Goal: Information Seeking & Learning: Compare options

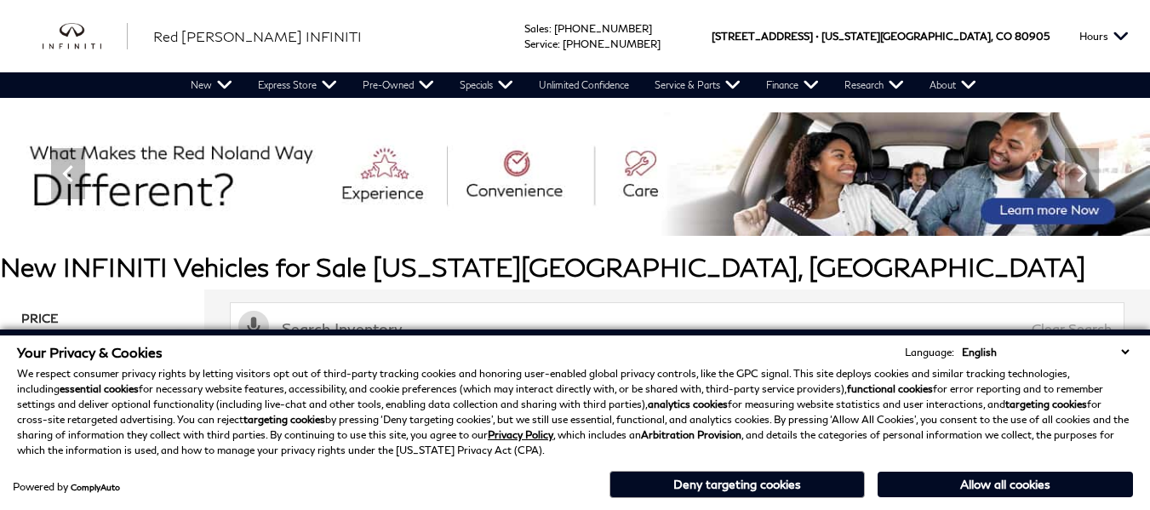
click at [1009, 480] on button "Allow all cookies" at bounding box center [1005, 485] width 255 height 26
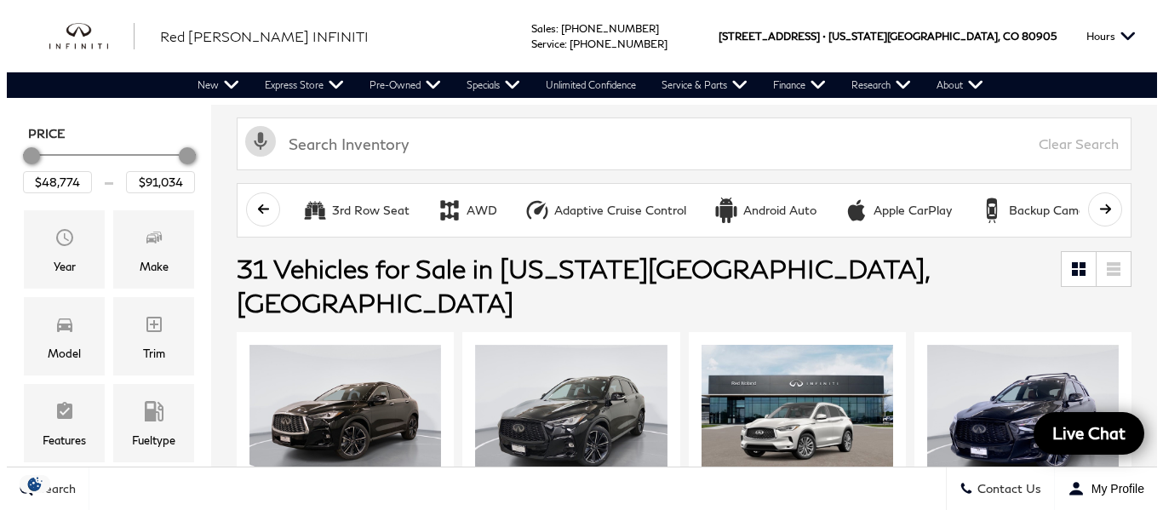
scroll to position [194, 0]
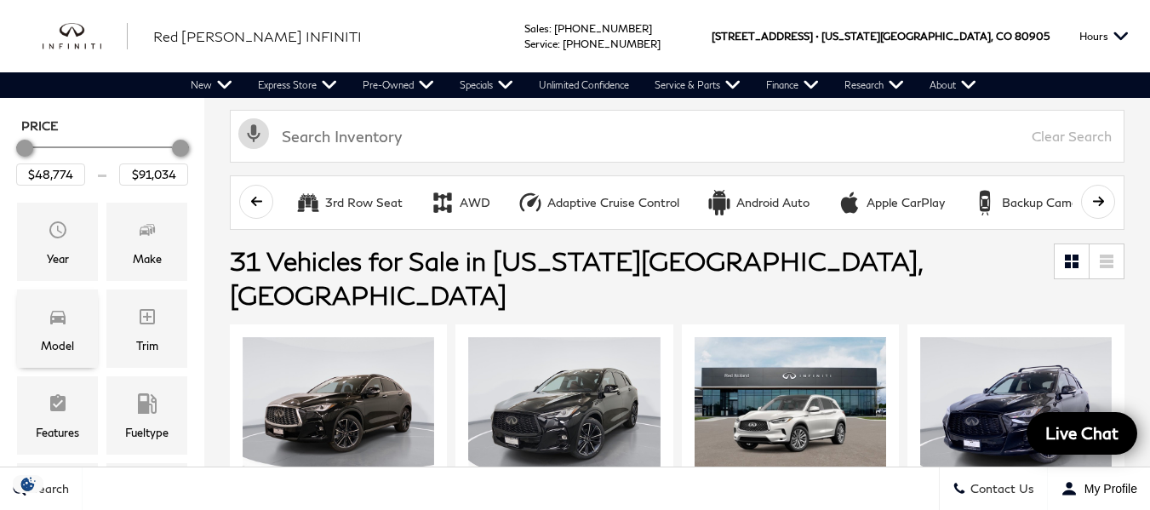
click at [64, 338] on div "Model" at bounding box center [57, 345] width 33 height 19
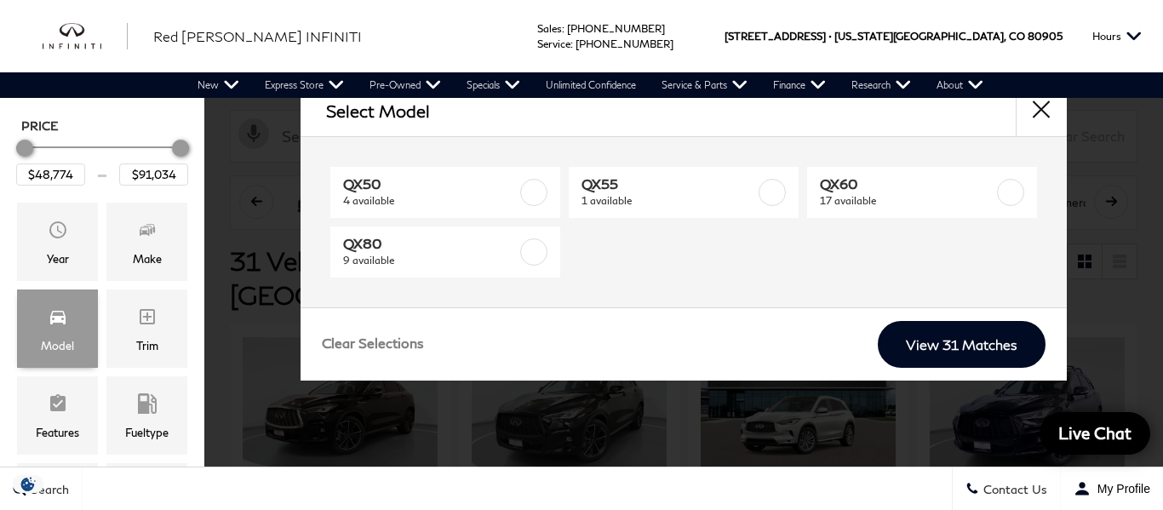
scroll to position [0, 0]
click at [151, 239] on span "Make" at bounding box center [147, 232] width 20 height 34
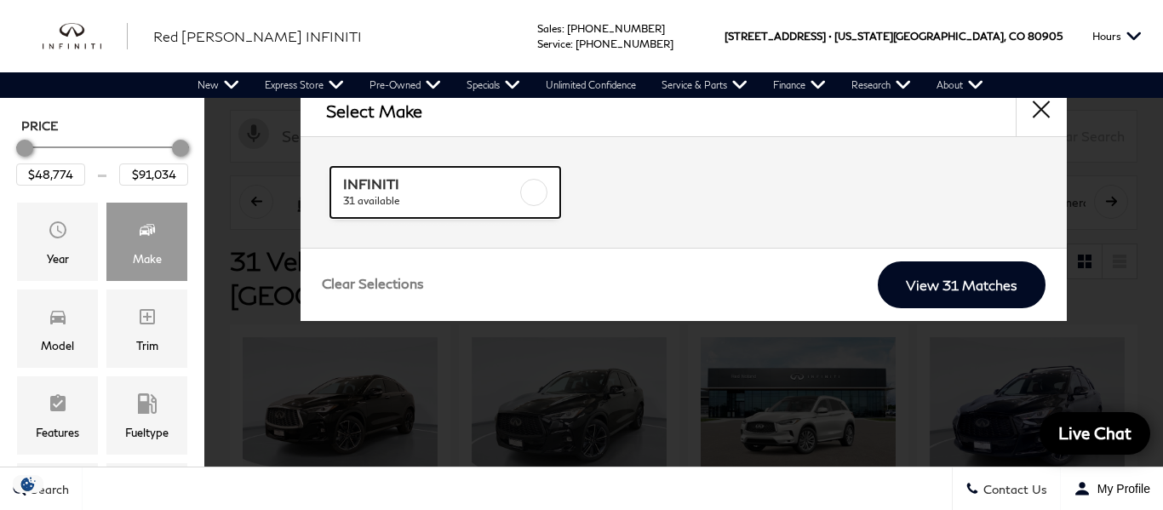
click at [346, 188] on span "INFINITI" at bounding box center [430, 183] width 174 height 17
checkbox input "true"
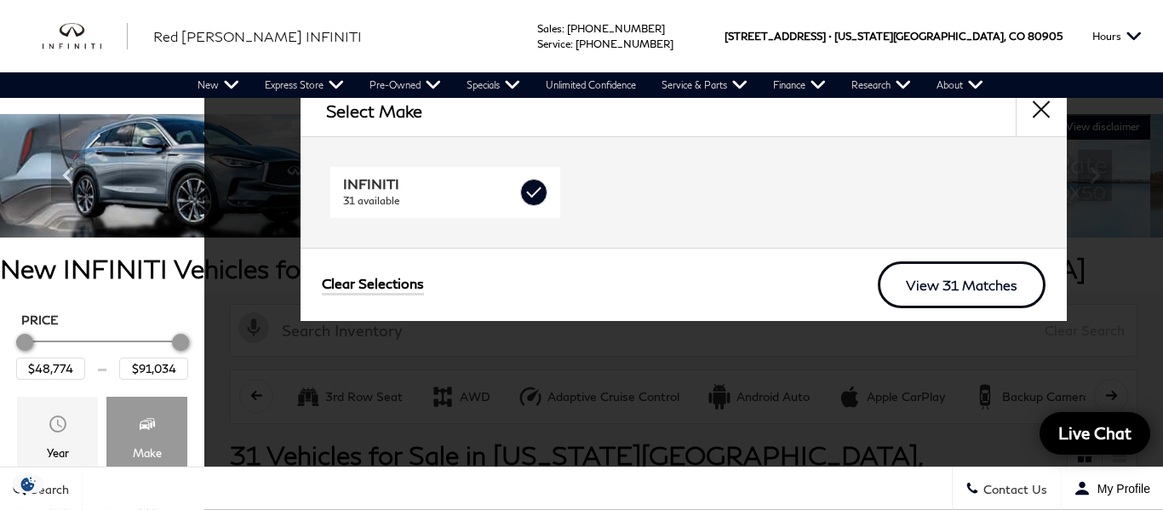
click at [1018, 281] on link "View 31 Matches" at bounding box center [962, 284] width 168 height 47
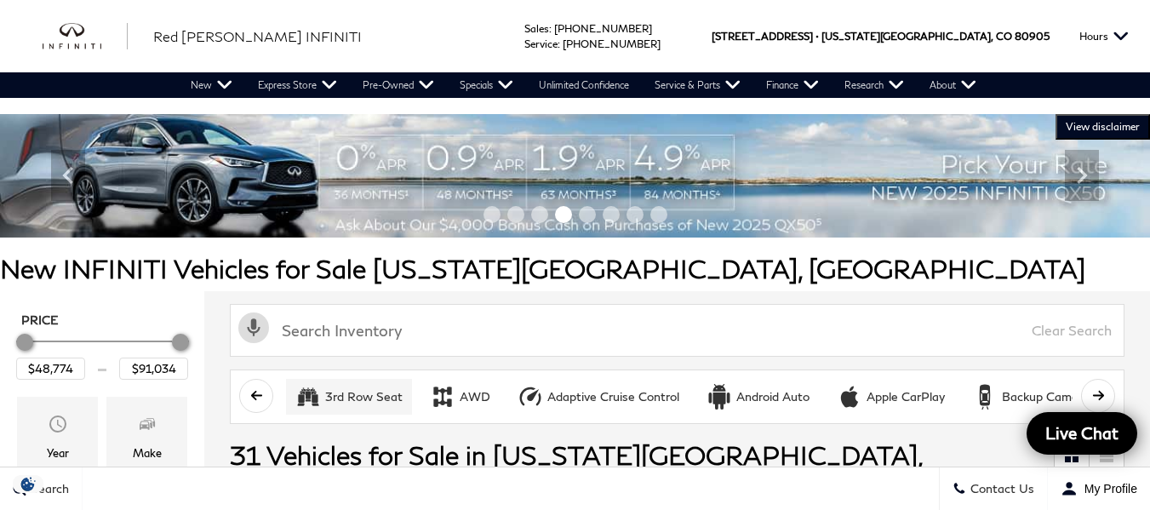
click at [377, 397] on div "3rd Row Seat" at bounding box center [363, 396] width 77 height 15
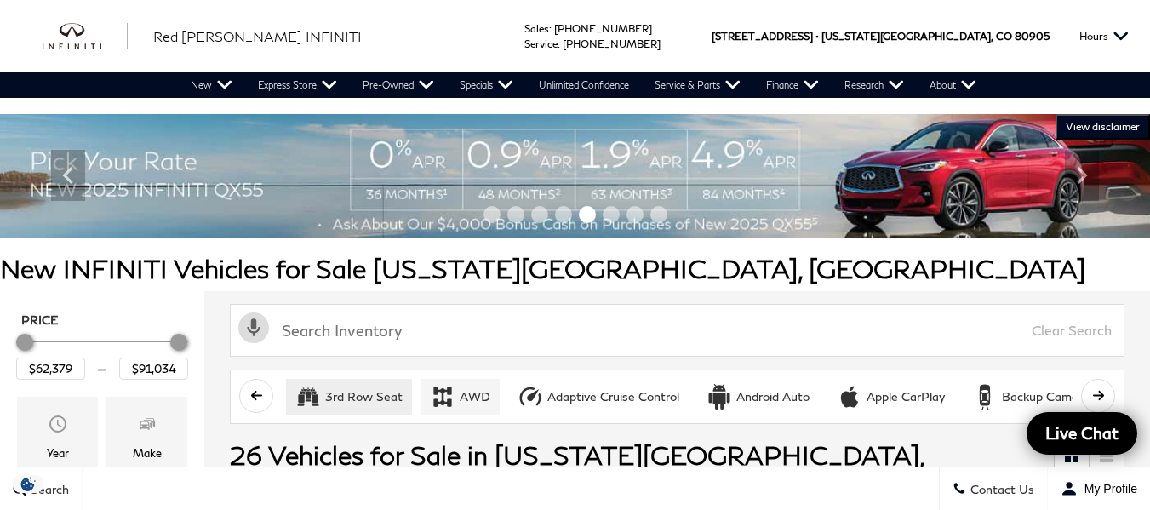
click at [444, 396] on icon "AWD" at bounding box center [443, 397] width 26 height 26
click at [575, 393] on div "Adaptive Cruise Control" at bounding box center [614, 396] width 132 height 15
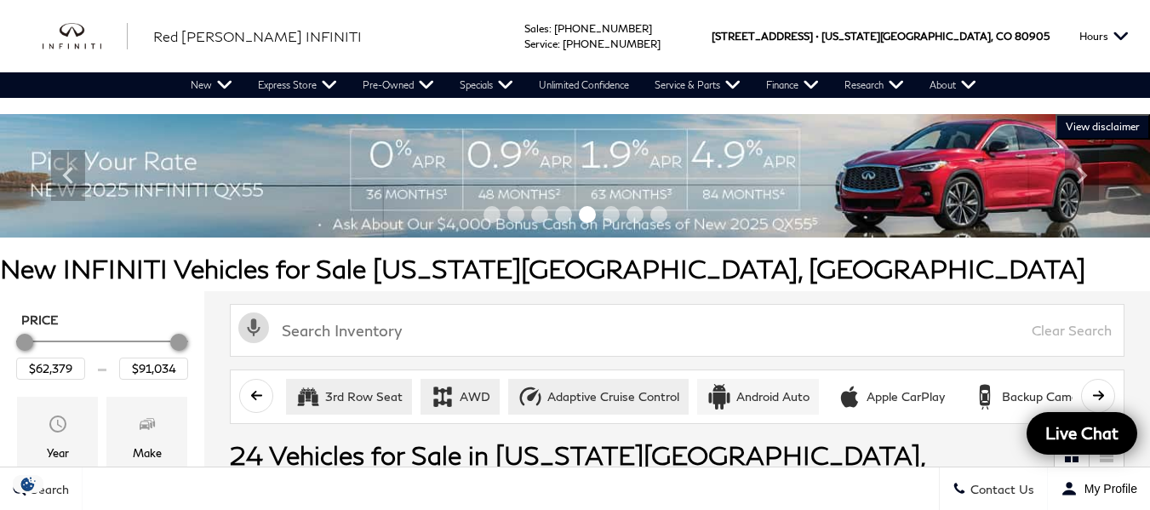
click at [731, 395] on button "Android Auto" at bounding box center [758, 397] width 122 height 36
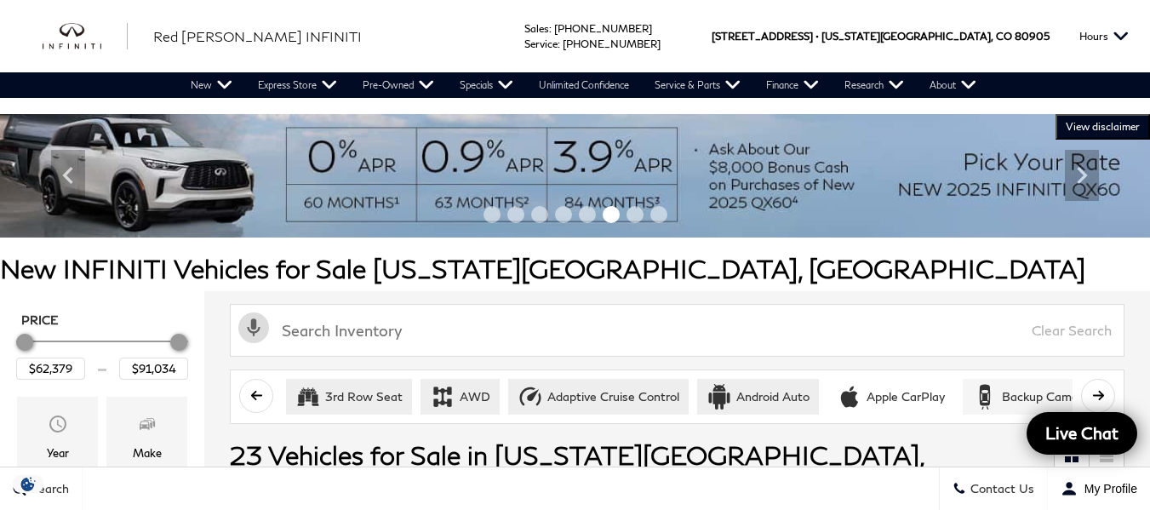
drag, startPoint x: 1055, startPoint y: 393, endPoint x: 1075, endPoint y: 393, distance: 20.5
click at [1055, 393] on div "Backup Camera" at bounding box center [1046, 396] width 88 height 15
click at [1105, 389] on icon "scroll right" at bounding box center [1098, 395] width 13 height 13
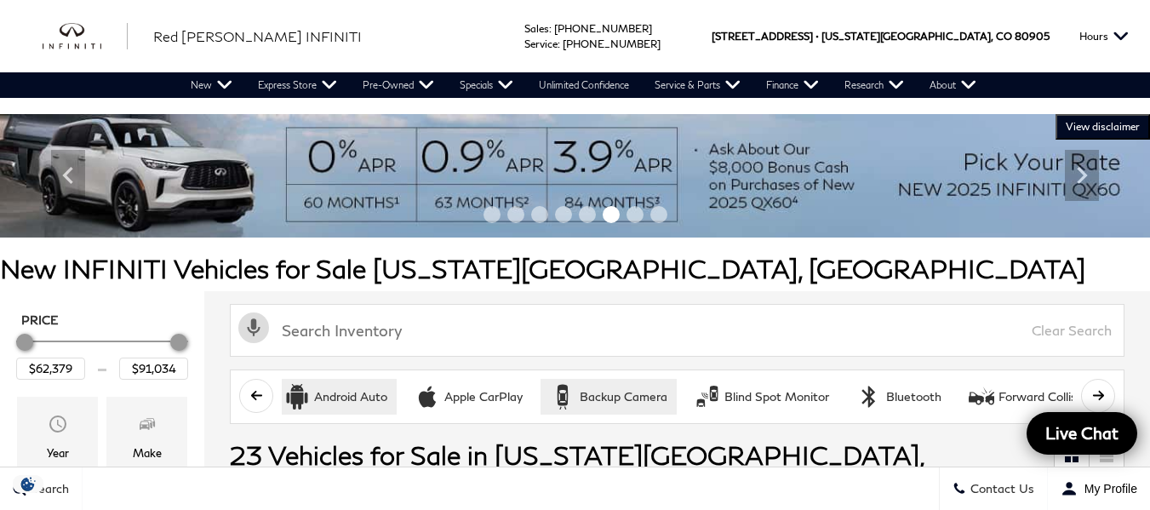
scroll to position [0, 426]
click at [1045, 393] on div "Forward Collision Warning" at bounding box center [1067, 396] width 144 height 15
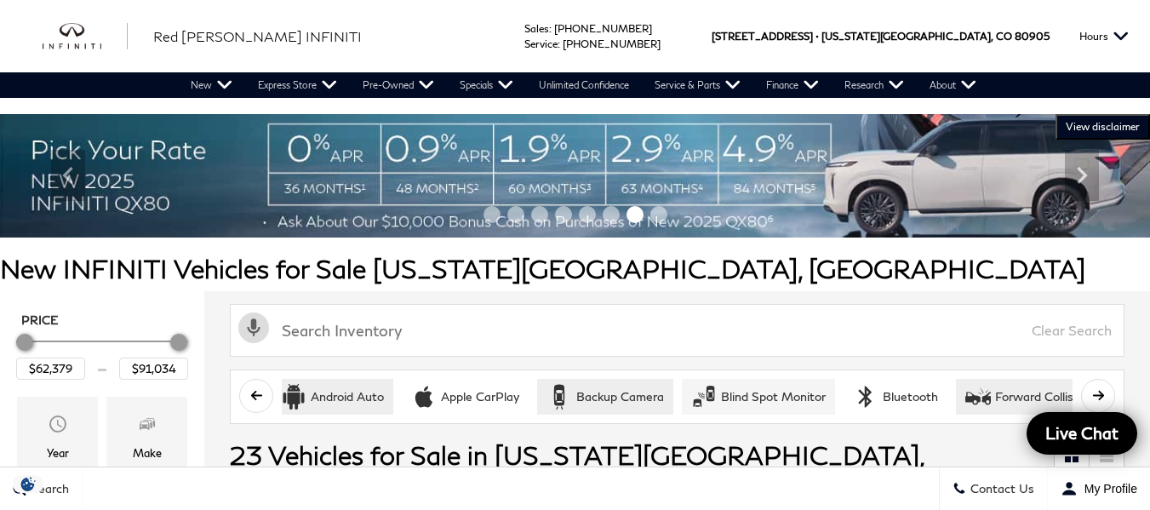
click at [768, 392] on div "Blind Spot Monitor" at bounding box center [773, 396] width 105 height 15
click at [1105, 391] on icon "scroll right" at bounding box center [1098, 395] width 13 height 13
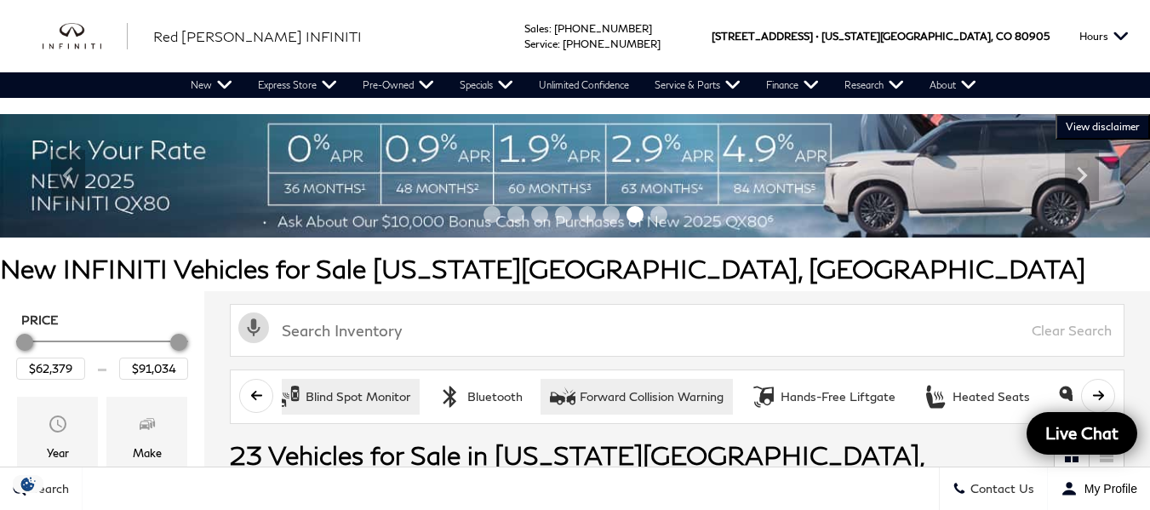
scroll to position [0, 852]
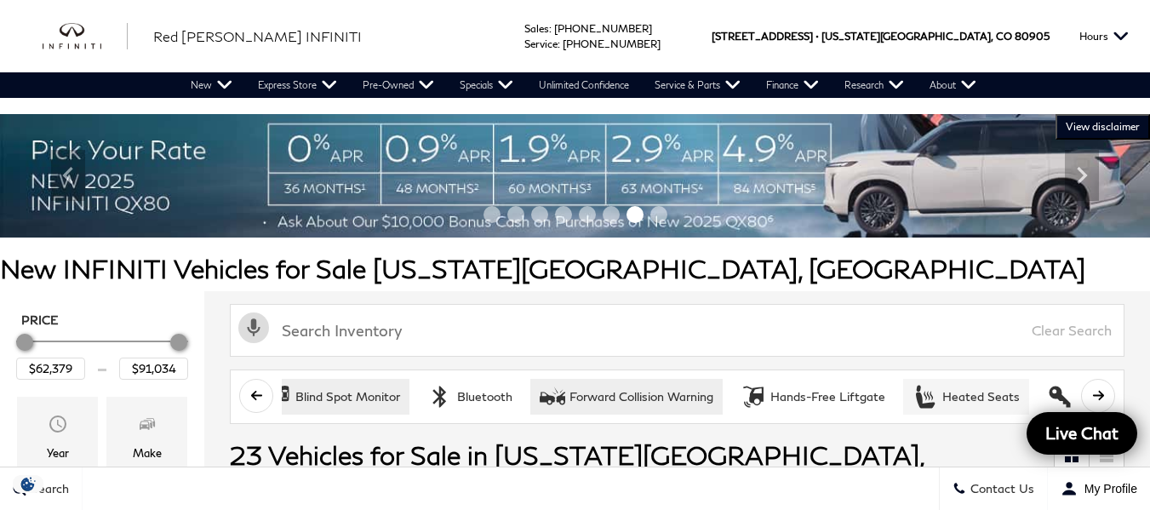
click at [962, 396] on div "Heated Seats" at bounding box center [981, 396] width 77 height 15
click at [861, 398] on div "Hands-Free Liftgate" at bounding box center [828, 396] width 115 height 15
click at [1077, 397] on div "Keyless Entry" at bounding box center [1115, 396] width 76 height 15
type input "$64,239"
click at [1115, 393] on button "scroll right" at bounding box center [1098, 396] width 34 height 34
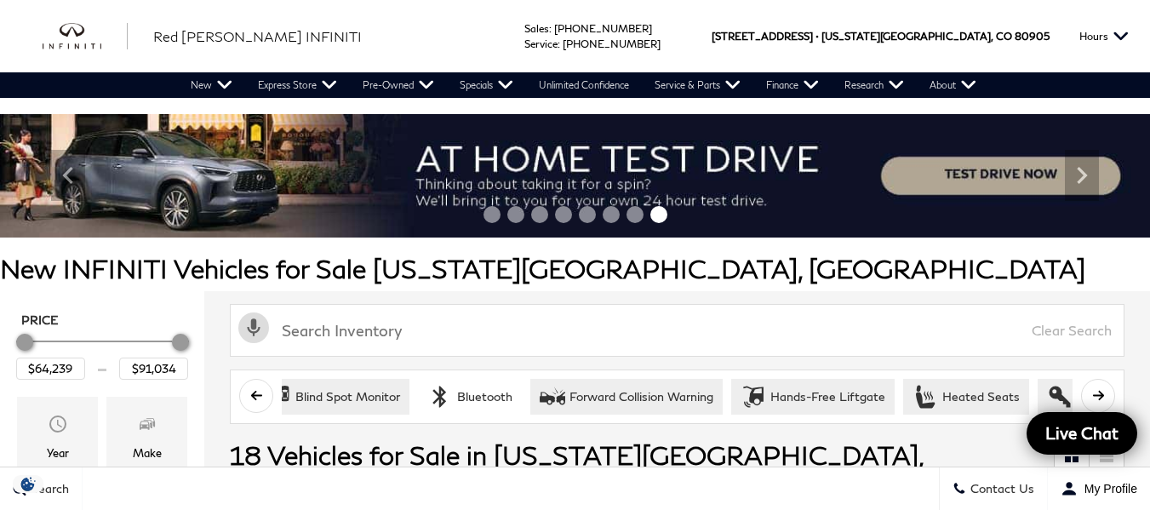
scroll to position [0, 1277]
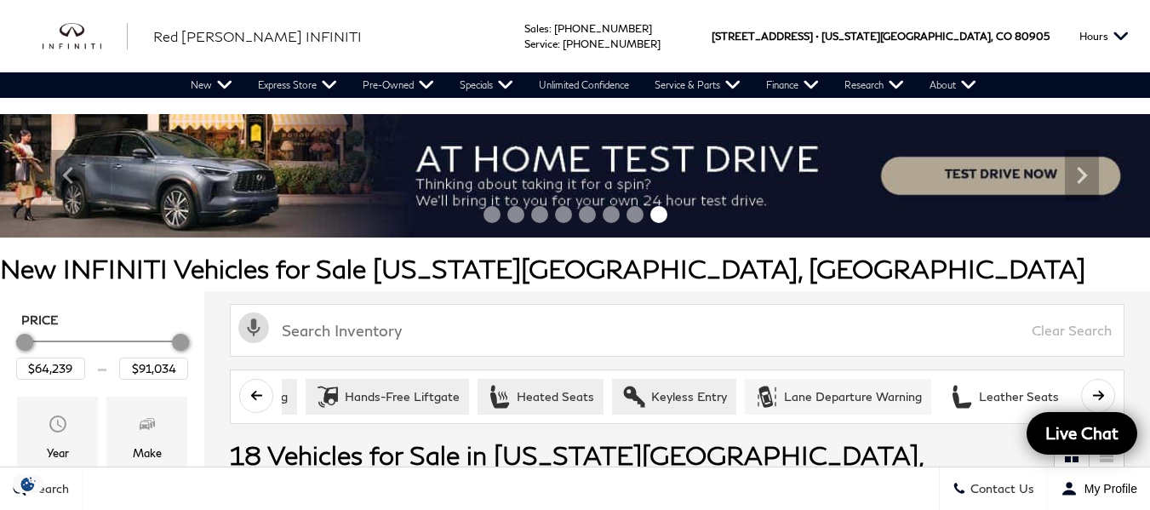
click at [834, 390] on div "Lane Departure Warning" at bounding box center [853, 396] width 138 height 15
click at [1115, 391] on button "scroll right" at bounding box center [1098, 396] width 34 height 34
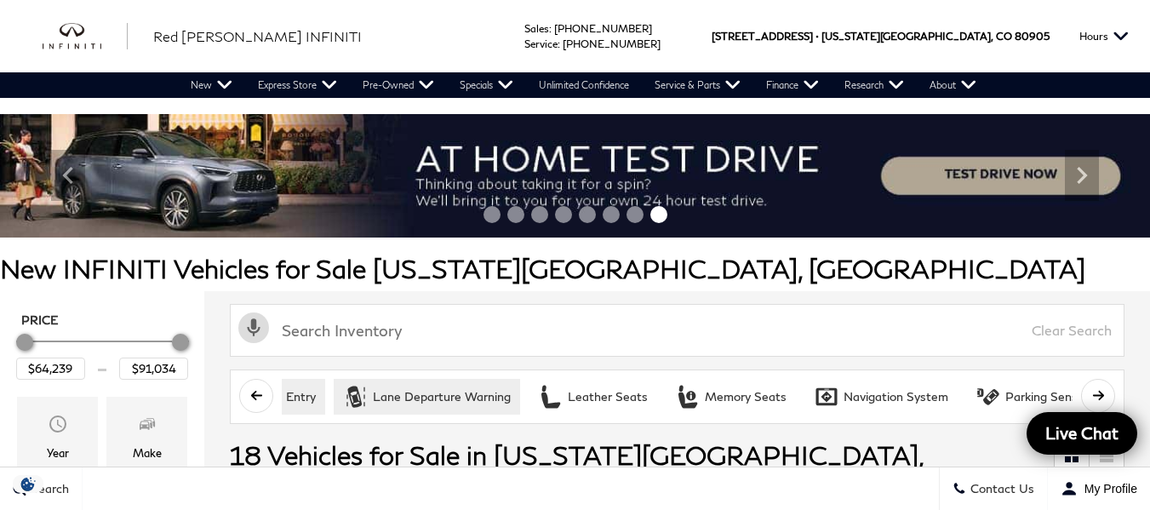
scroll to position [0, 1703]
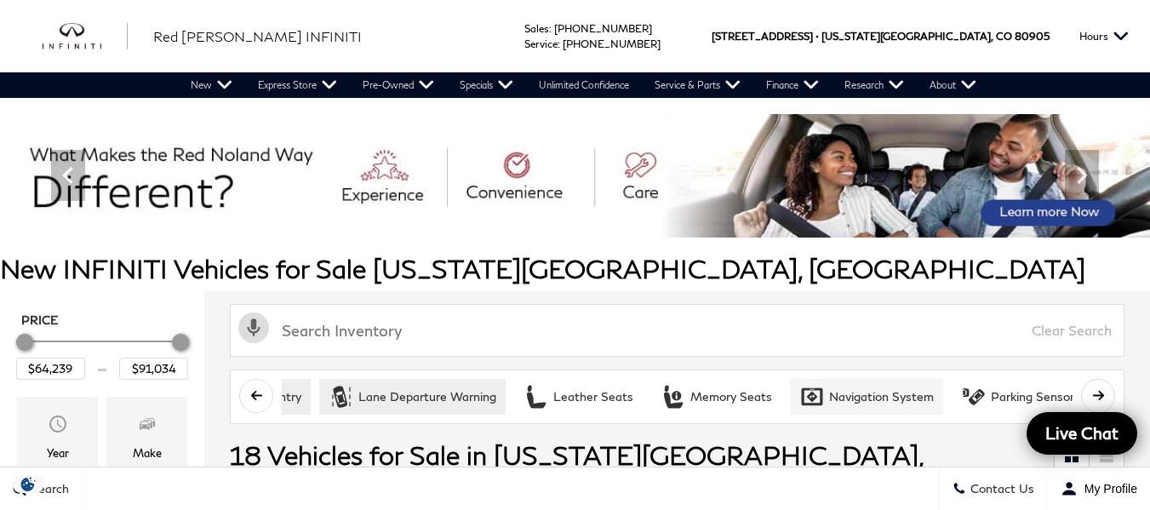
click at [902, 390] on div "Navigation System" at bounding box center [881, 396] width 105 height 15
click at [998, 391] on div "Parking Sensors / Assist" at bounding box center [1059, 396] width 137 height 15
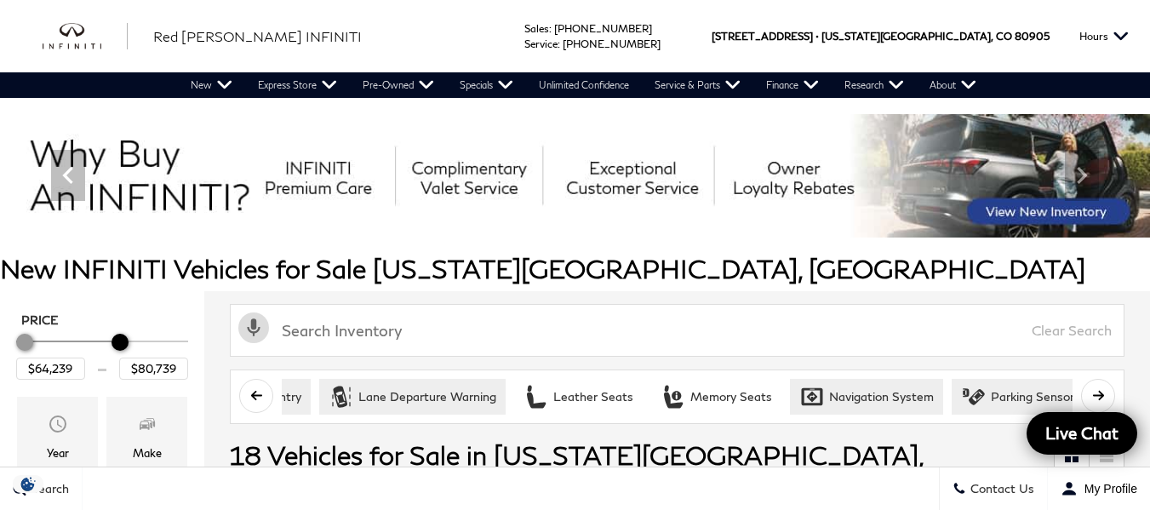
type input "$80,239"
drag, startPoint x: 181, startPoint y: 340, endPoint x: 117, endPoint y: 339, distance: 64.7
click at [117, 339] on div "Maximum Price" at bounding box center [117, 342] width 17 height 17
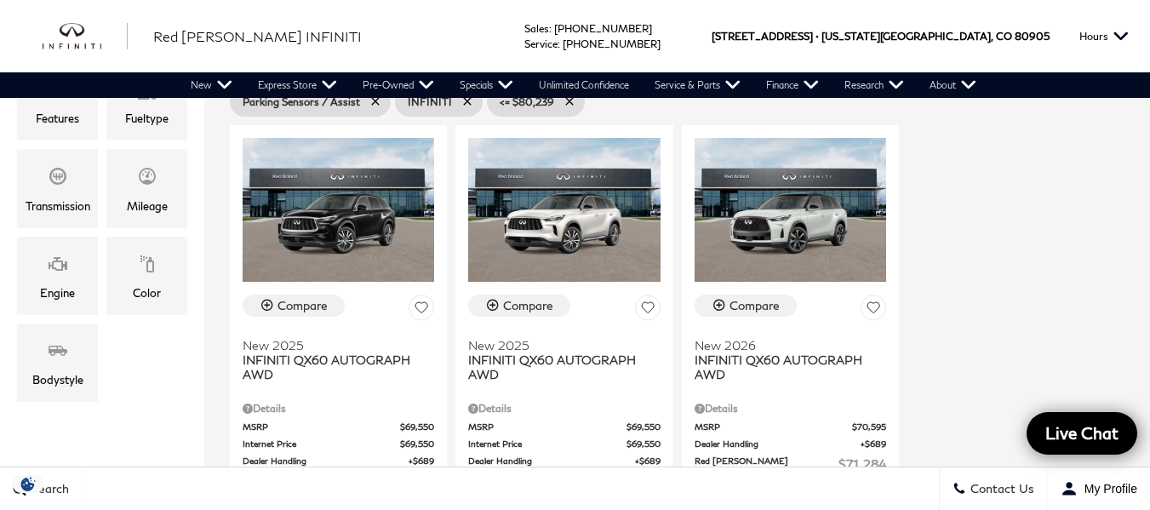
scroll to position [513, 0]
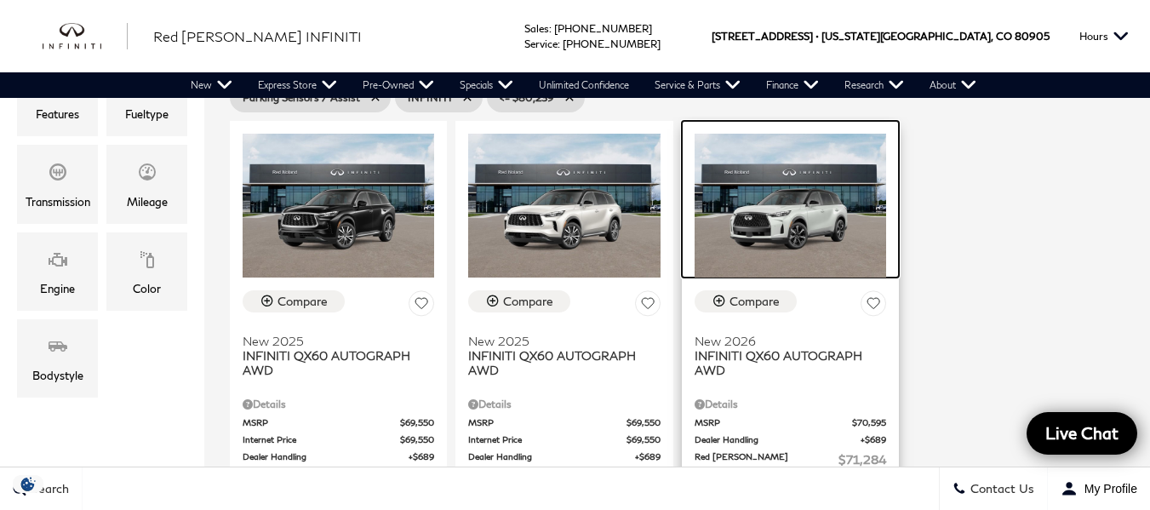
click at [792, 177] on img at bounding box center [791, 206] width 192 height 144
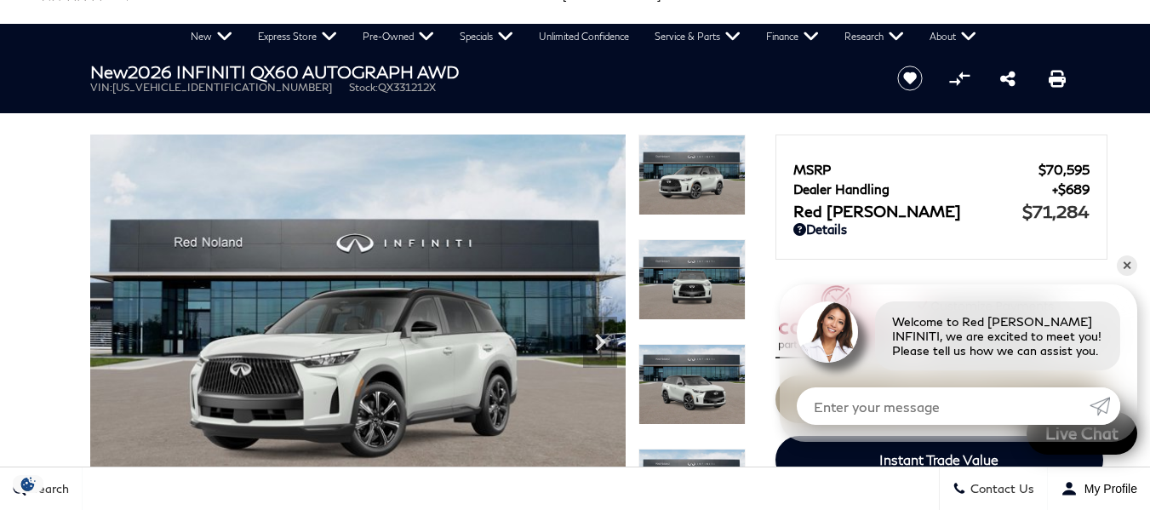
scroll to position [59, 0]
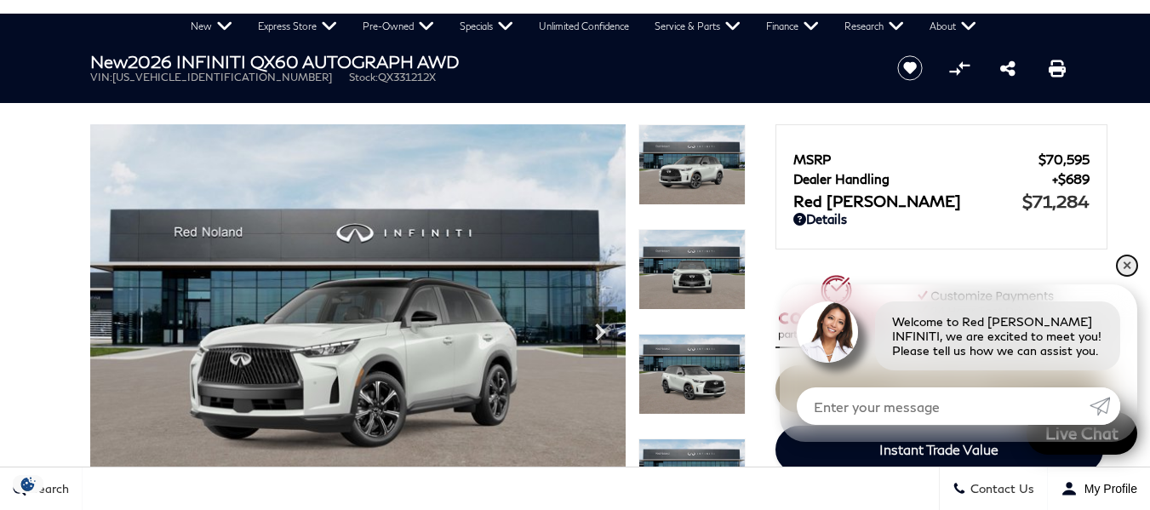
click at [1128, 257] on link "✕" at bounding box center [1127, 265] width 20 height 20
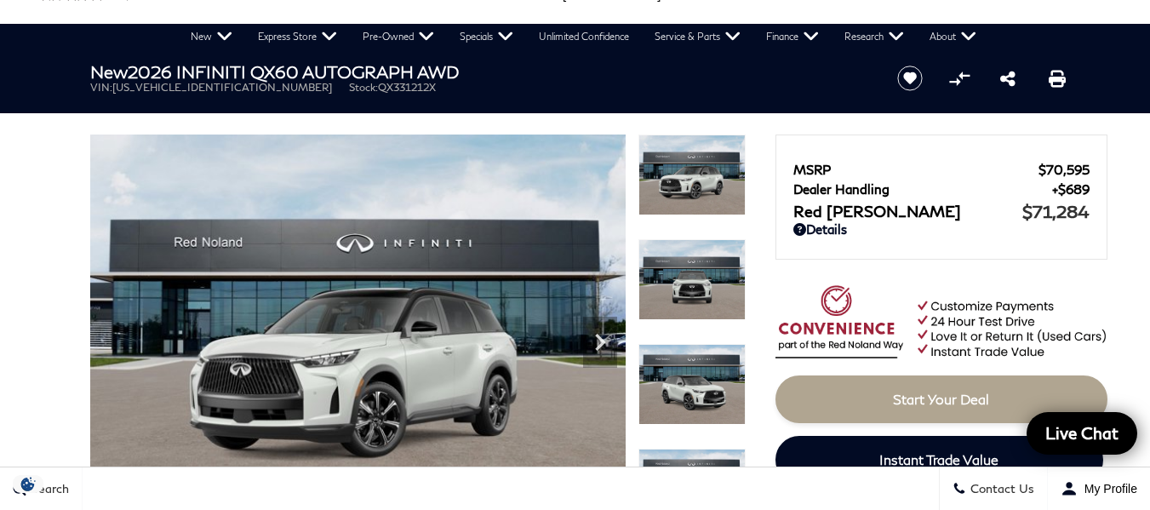
scroll to position [68, 0]
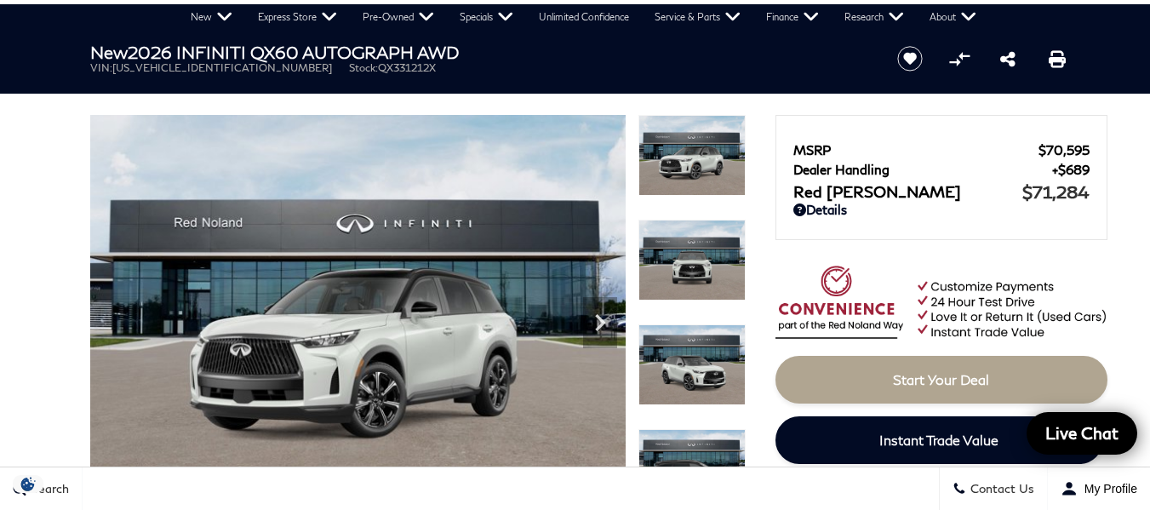
click at [663, 270] on img at bounding box center [692, 260] width 107 height 81
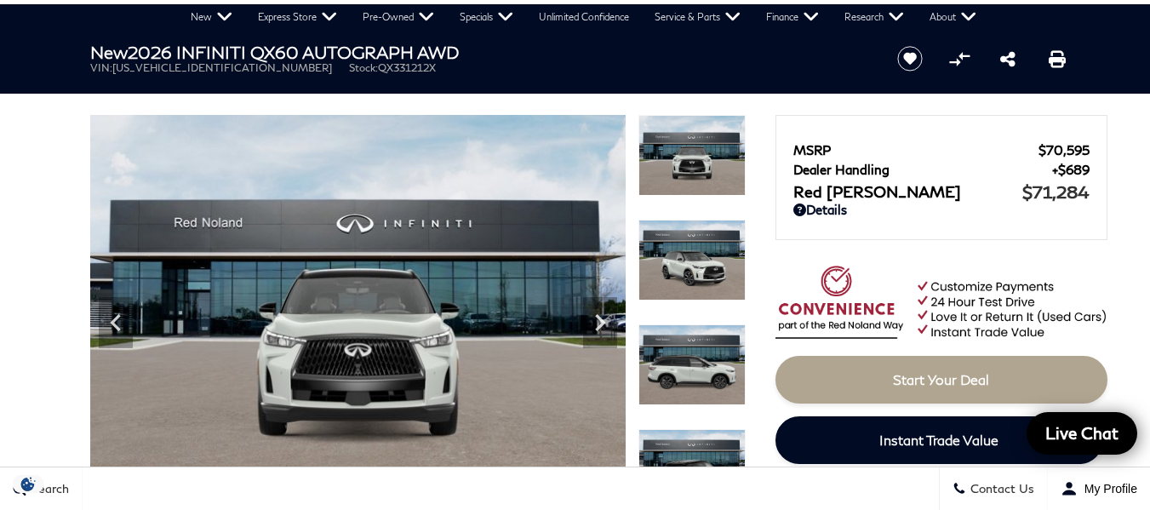
click at [684, 347] on img at bounding box center [692, 364] width 107 height 81
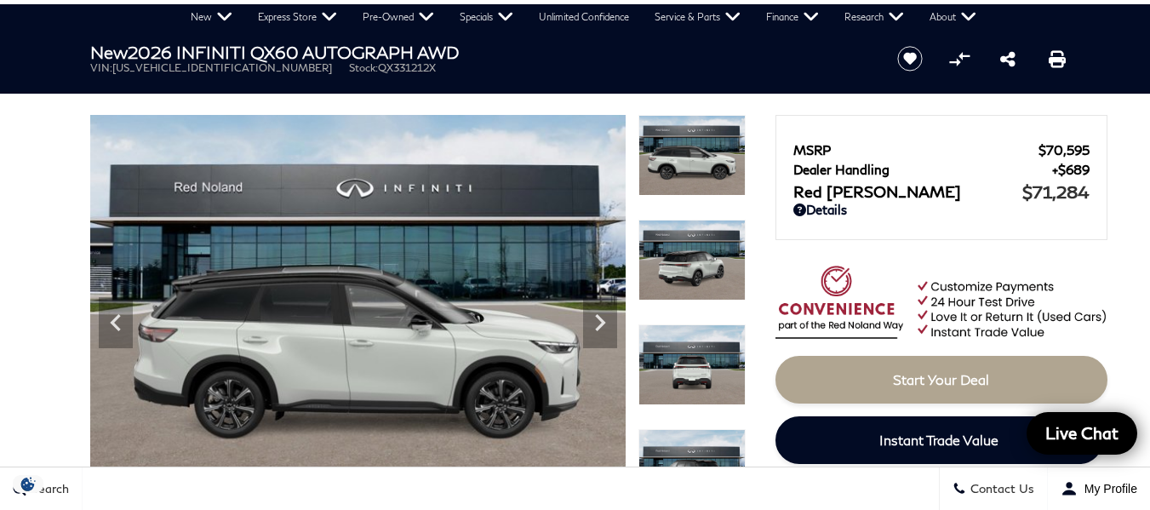
click at [684, 347] on img at bounding box center [692, 364] width 107 height 81
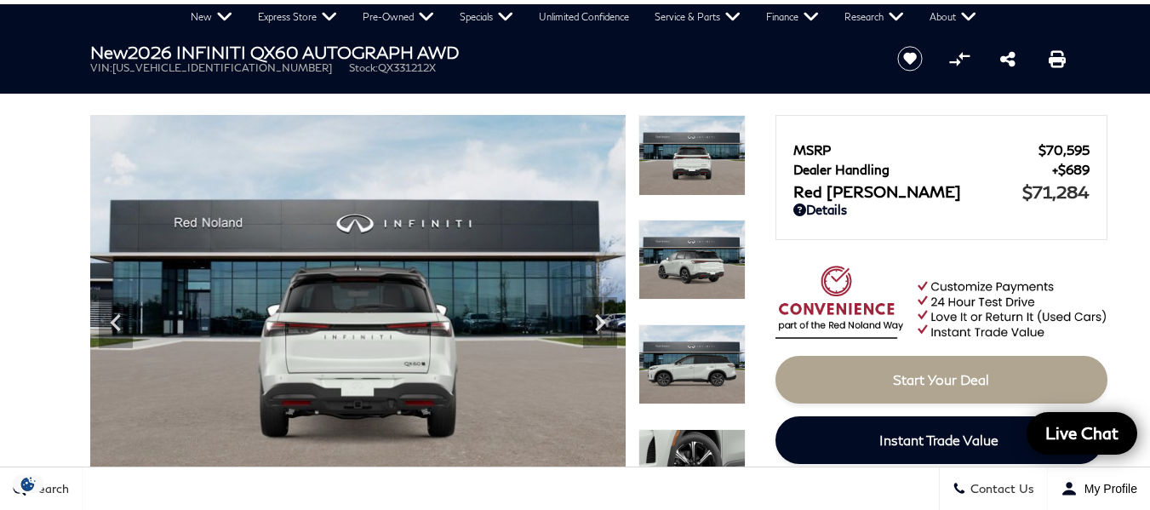
click at [684, 347] on img at bounding box center [692, 364] width 107 height 81
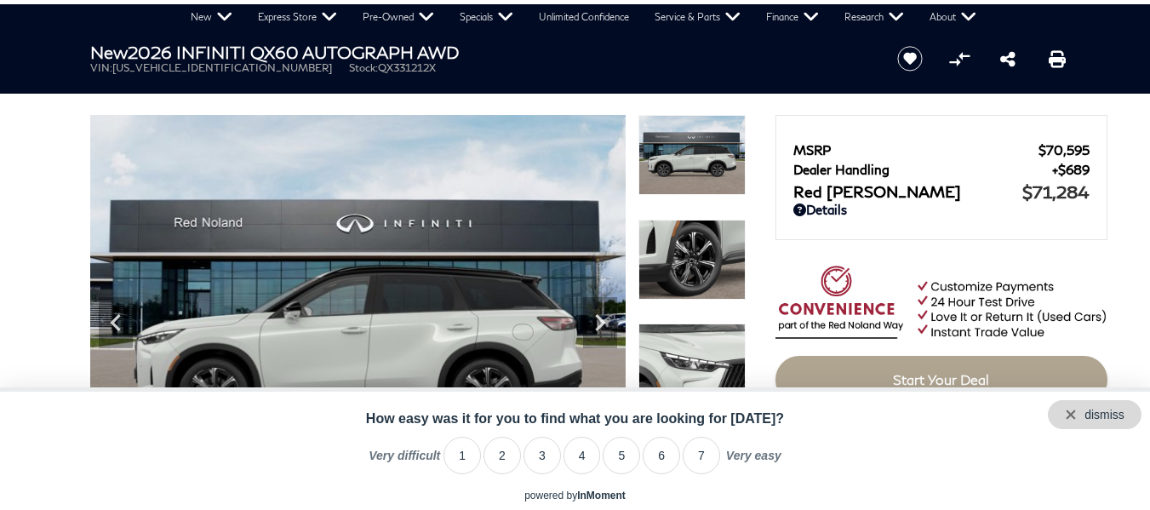
click at [1126, 417] on div "dismiss" at bounding box center [1095, 414] width 94 height 29
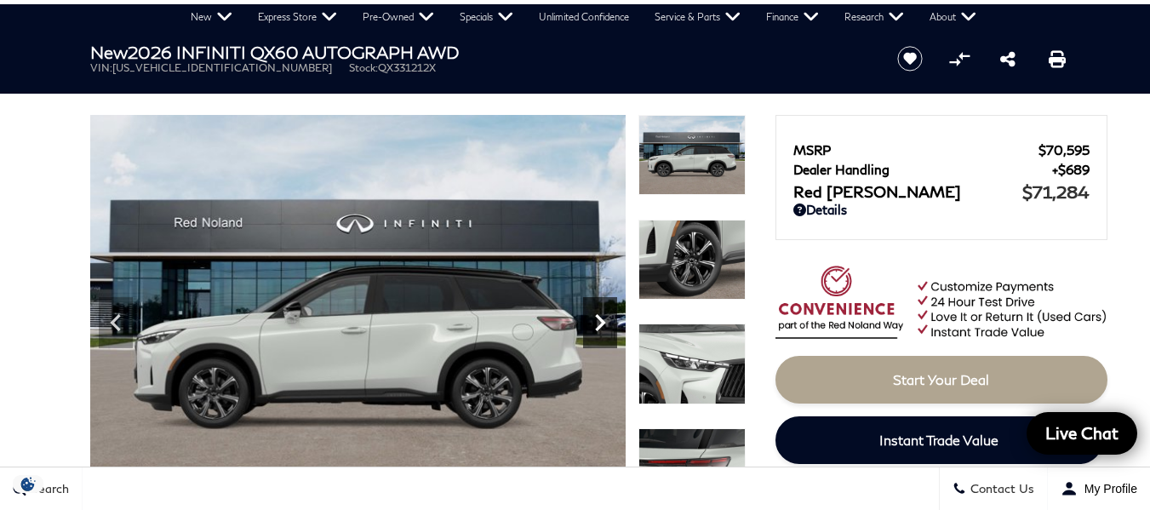
click at [604, 315] on icon "Next" at bounding box center [600, 323] width 34 height 34
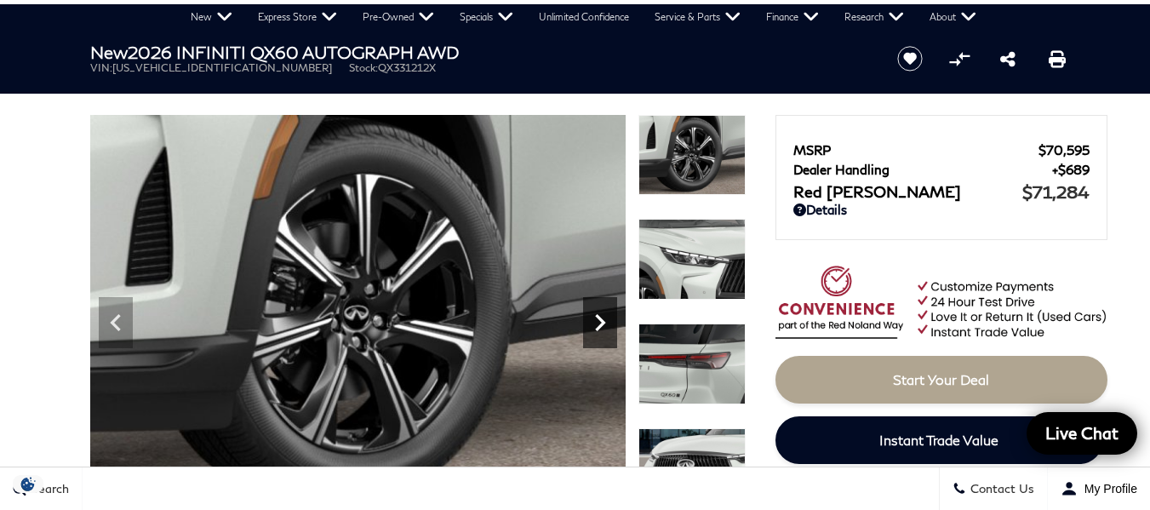
click at [604, 315] on icon "Next" at bounding box center [600, 323] width 34 height 34
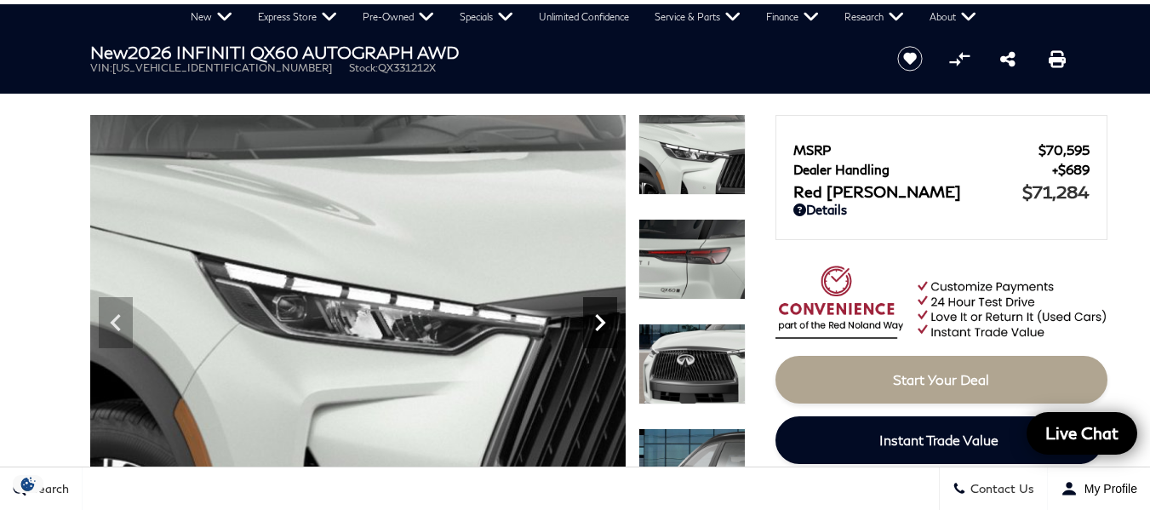
click at [604, 315] on icon "Next" at bounding box center [600, 323] width 34 height 34
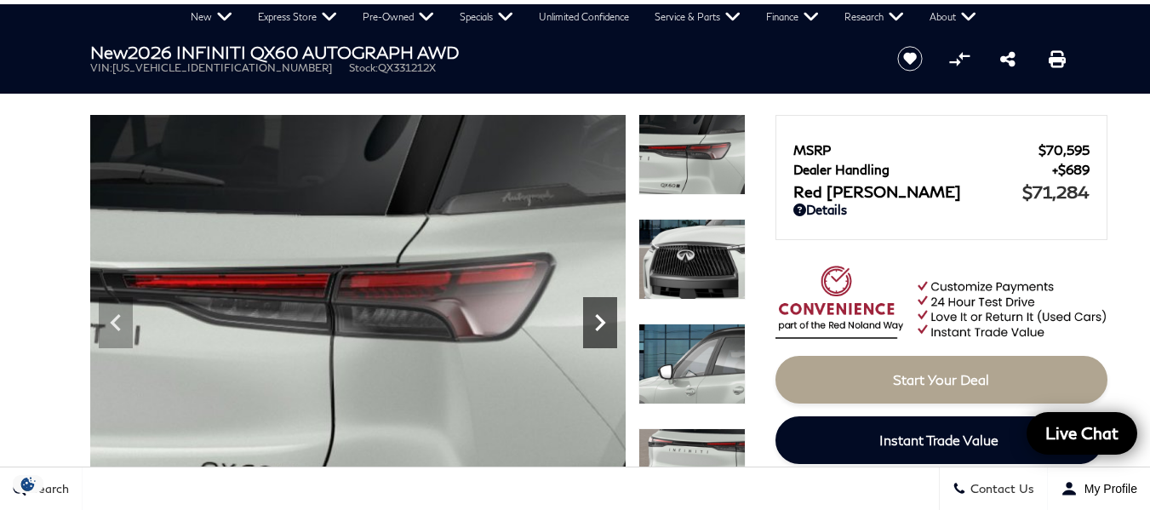
click at [604, 315] on icon "Next" at bounding box center [600, 323] width 34 height 34
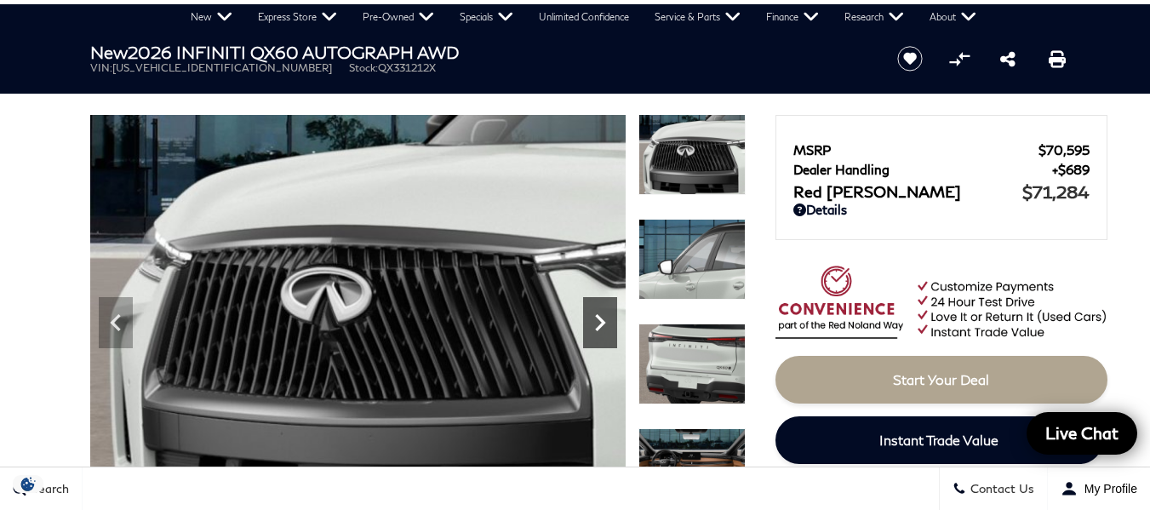
click at [604, 315] on icon "Next" at bounding box center [600, 323] width 34 height 34
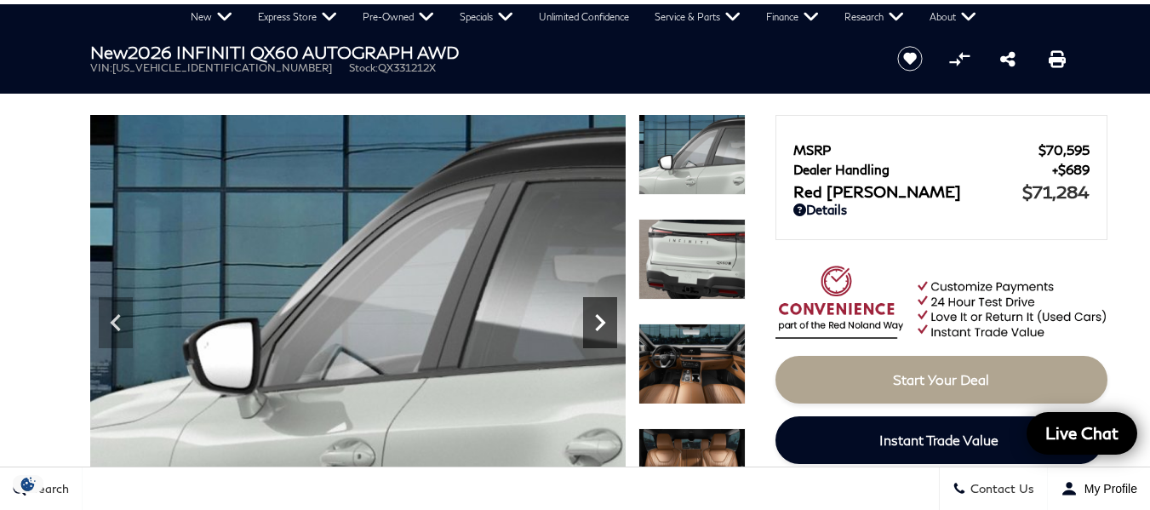
click at [604, 315] on icon "Next" at bounding box center [600, 323] width 34 height 34
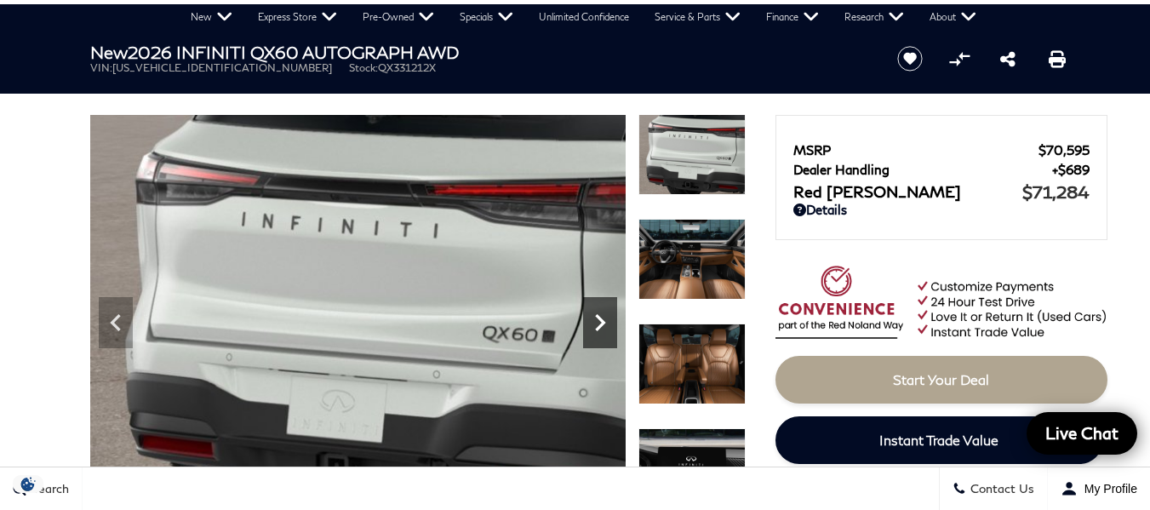
click at [604, 315] on icon "Next" at bounding box center [600, 323] width 34 height 34
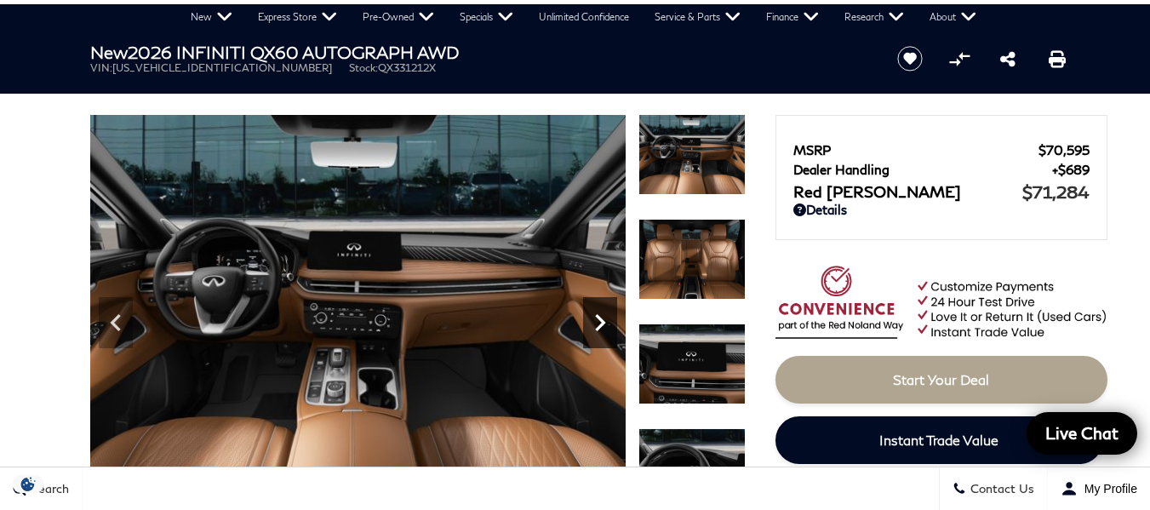
click at [604, 315] on icon "Next" at bounding box center [600, 323] width 34 height 34
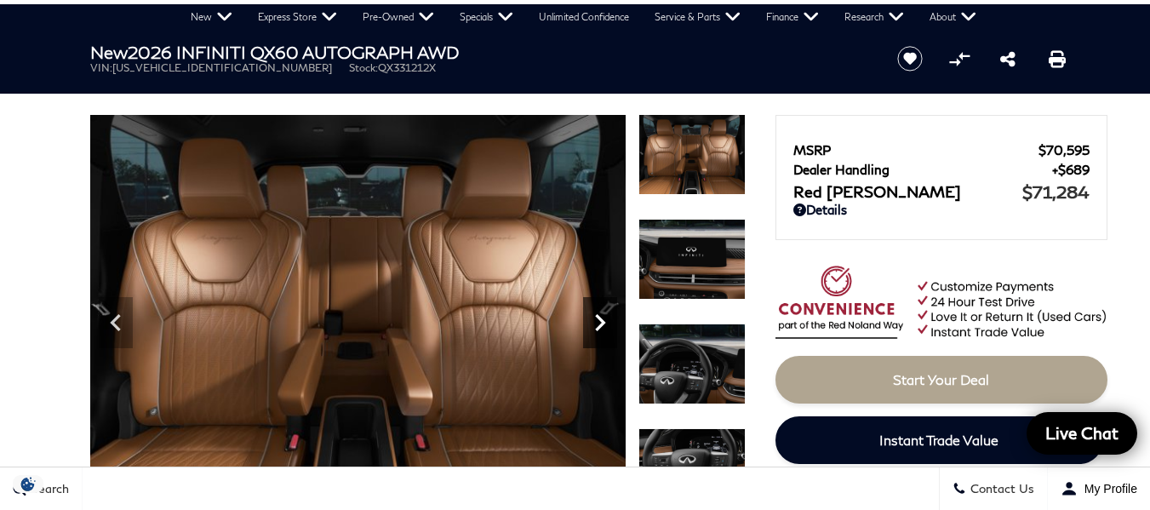
click at [604, 315] on icon "Next" at bounding box center [600, 323] width 34 height 34
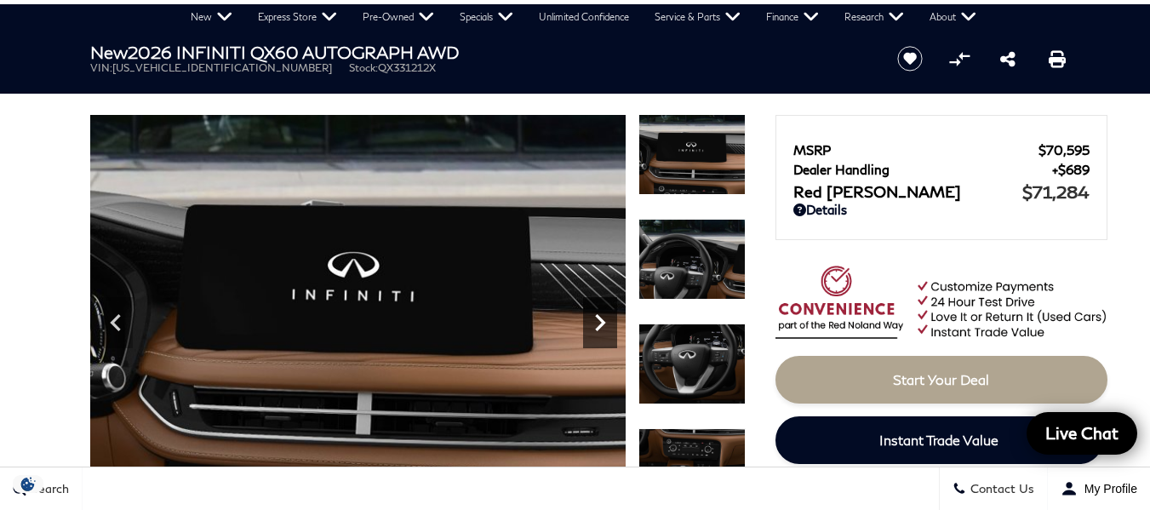
click at [604, 315] on icon "Next" at bounding box center [600, 323] width 34 height 34
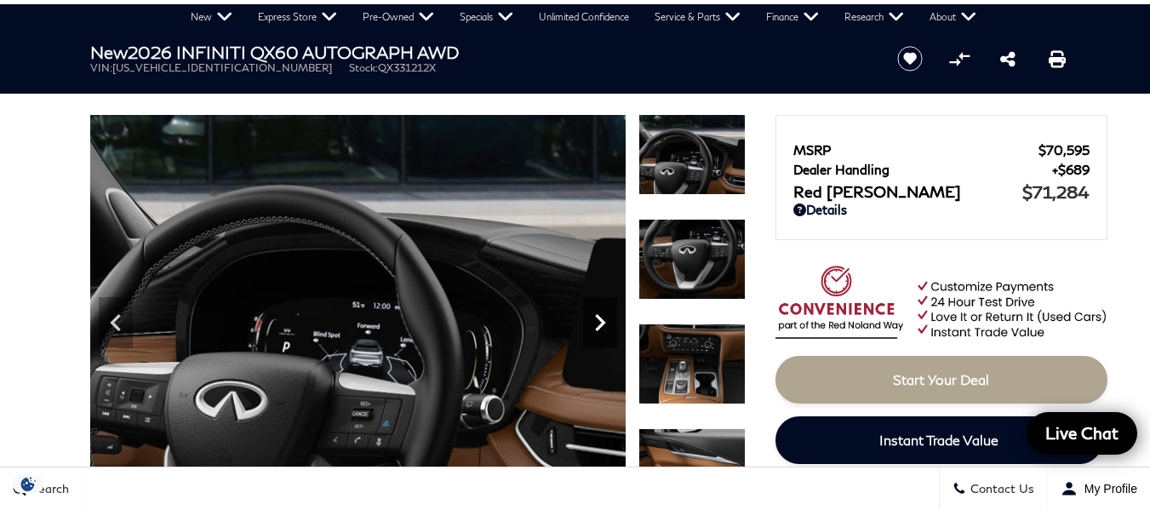
click at [604, 315] on icon "Next" at bounding box center [600, 323] width 34 height 34
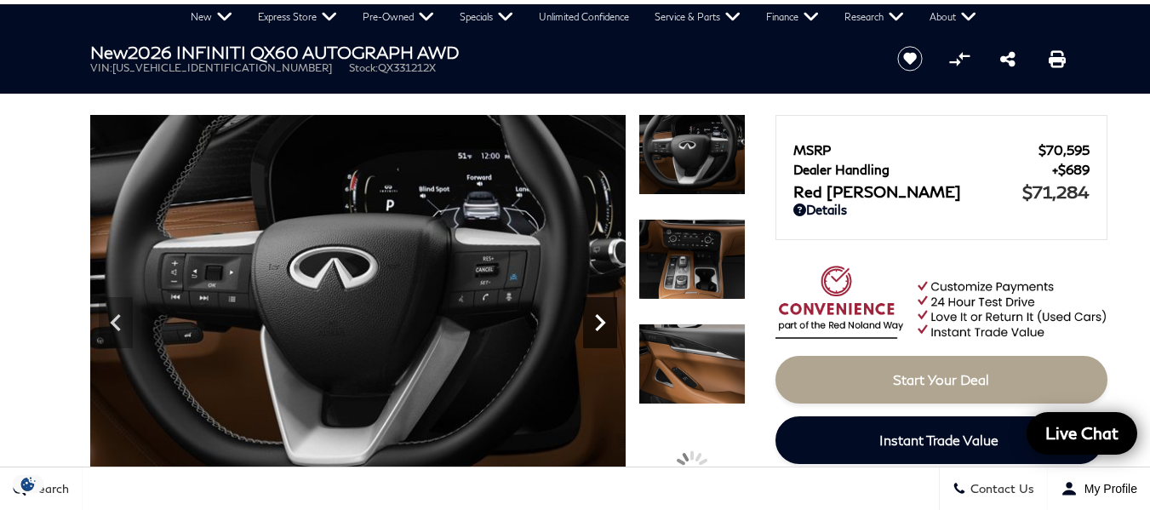
click at [604, 315] on icon "Next" at bounding box center [600, 323] width 34 height 34
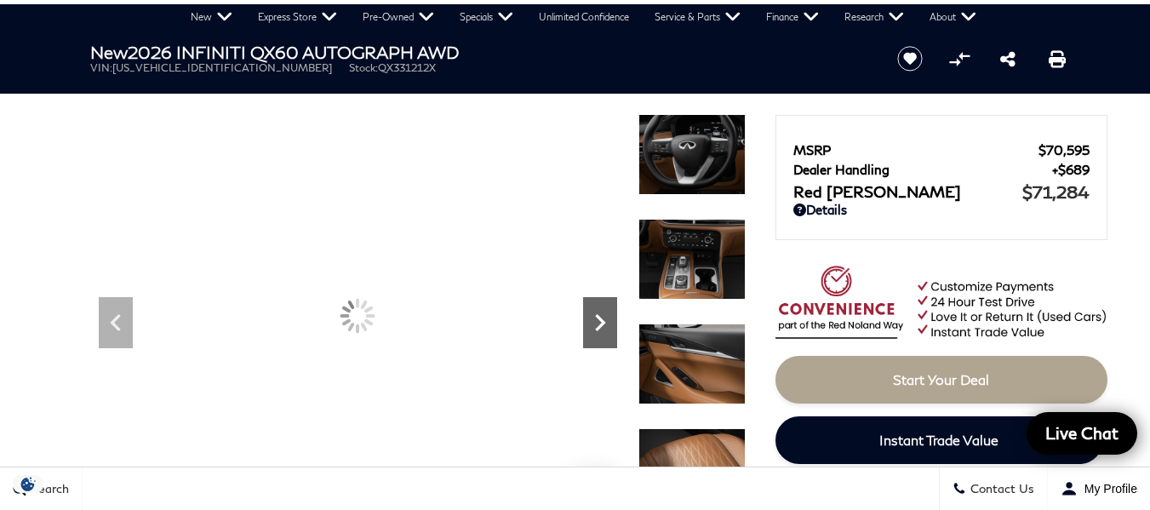
click at [604, 315] on icon "Next" at bounding box center [600, 323] width 34 height 34
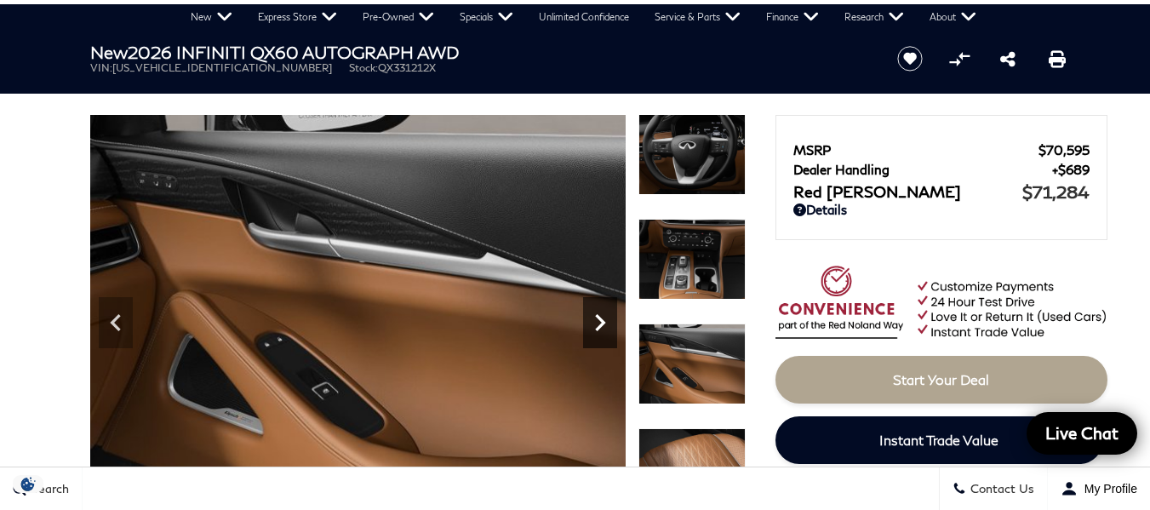
click at [604, 315] on icon "Next" at bounding box center [600, 323] width 34 height 34
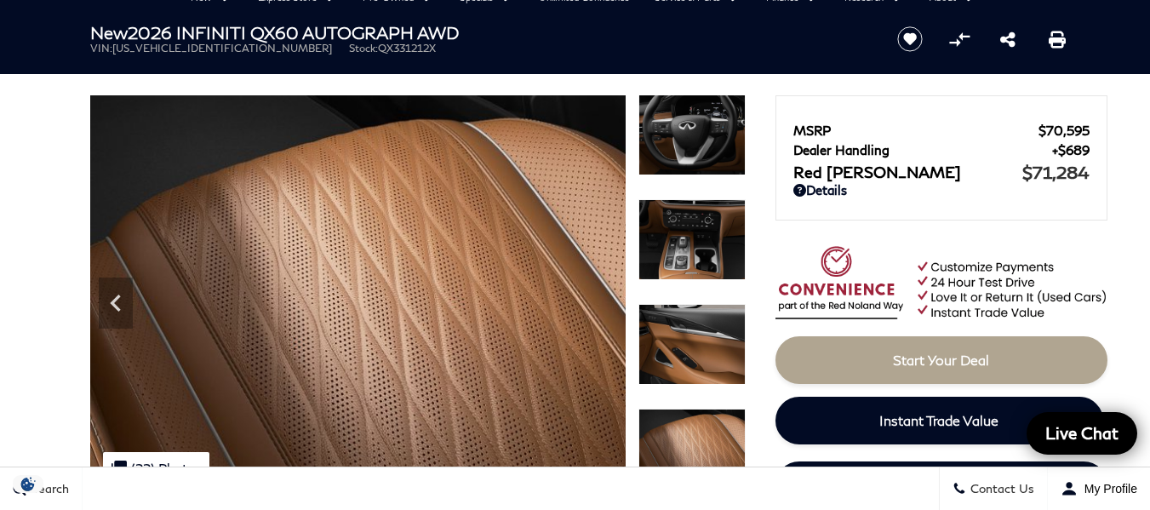
scroll to position [0, 0]
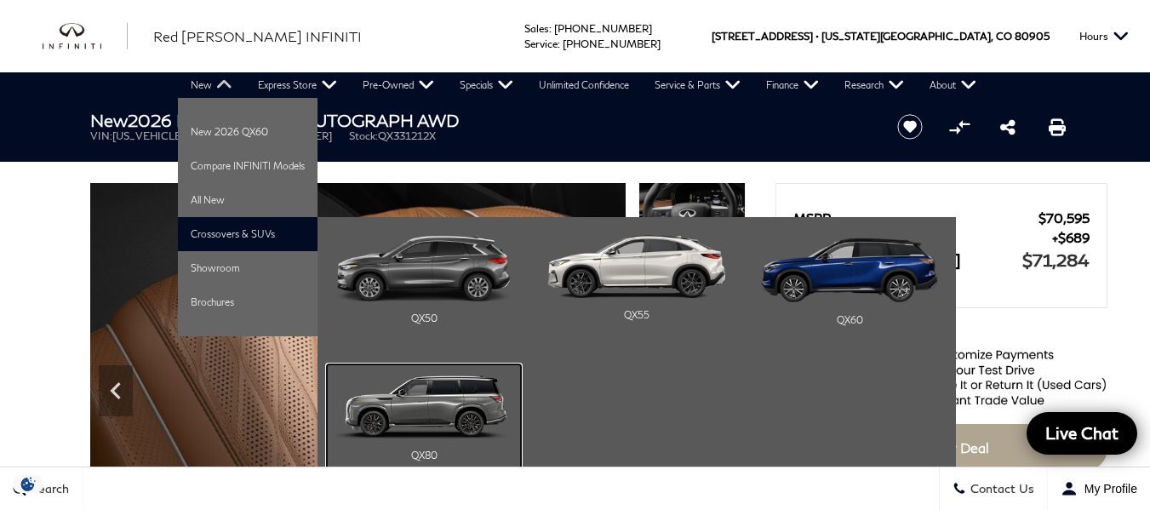
click at [485, 397] on img "Main Navigation" at bounding box center [423, 406] width 177 height 66
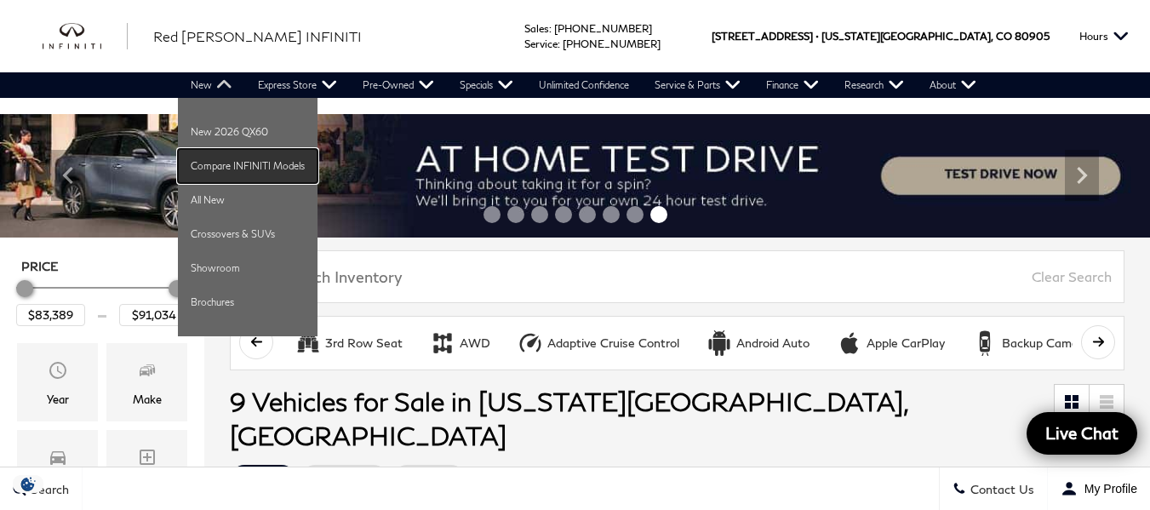
click at [238, 158] on link "Compare INFINITI Models" at bounding box center [248, 166] width 140 height 34
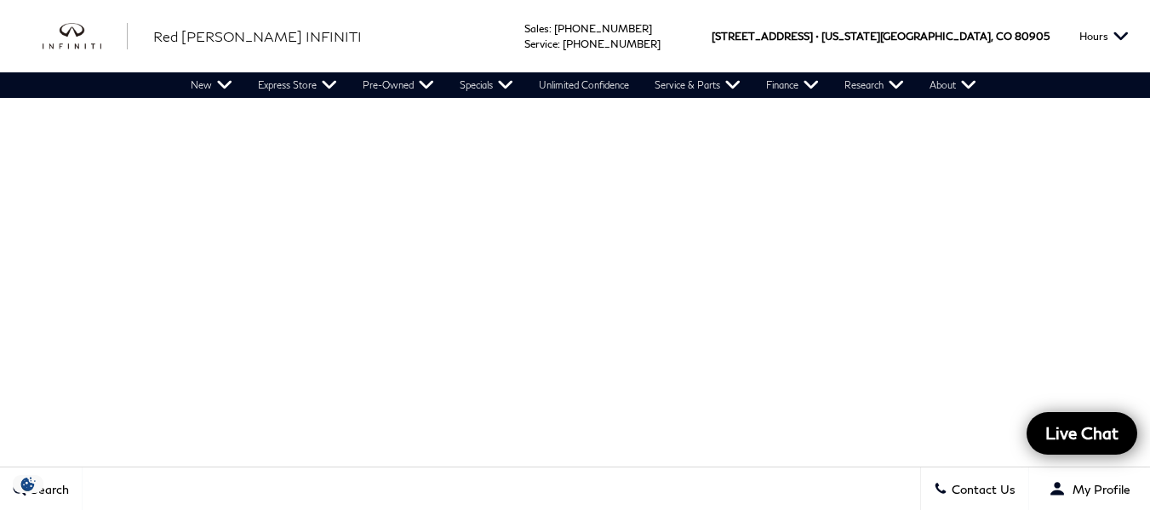
scroll to position [138, 0]
